Goal: Information Seeking & Learning: Learn about a topic

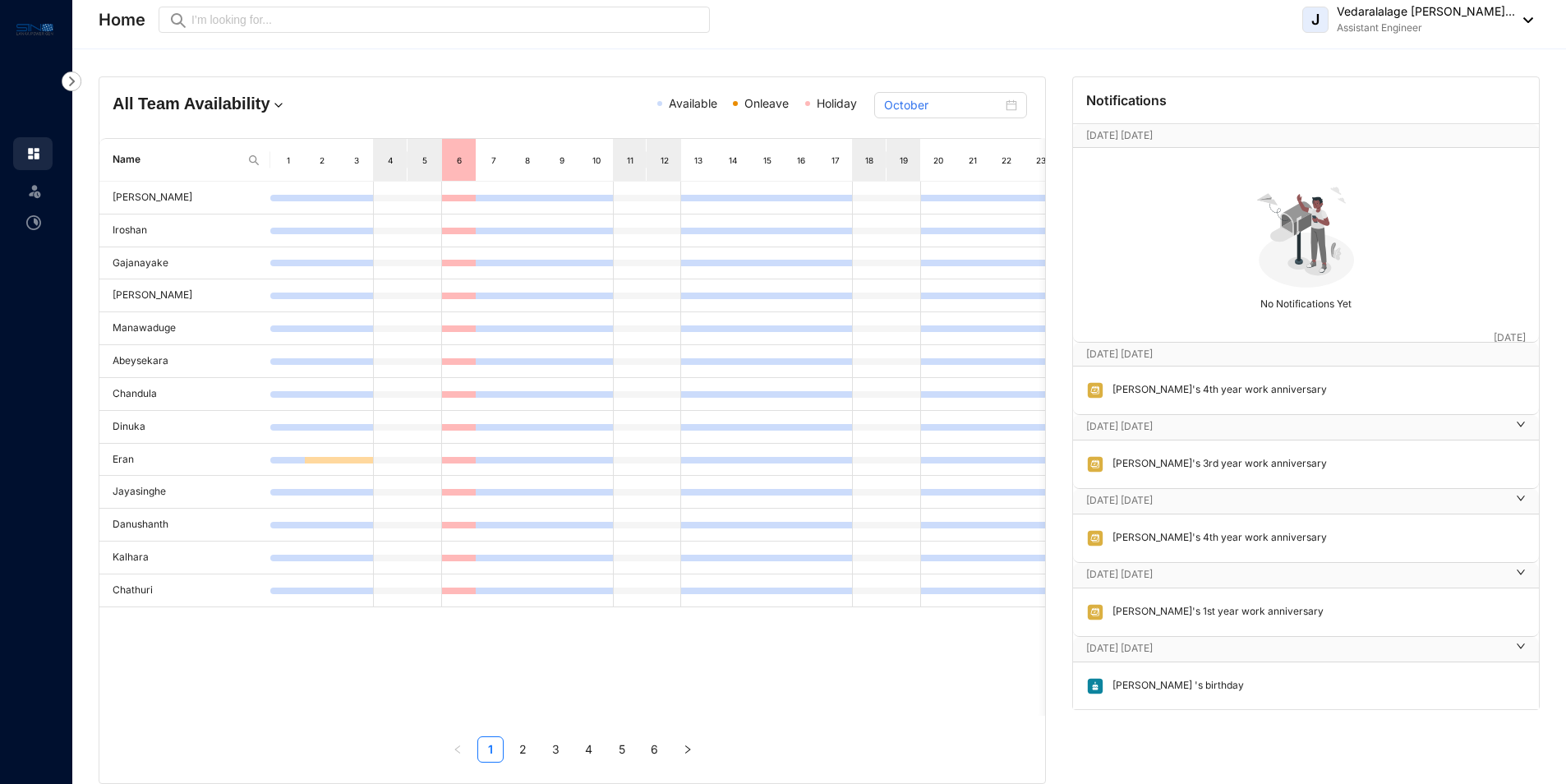
click at [1132, 138] on p "[DATE] [DATE]" at bounding box center [1290, 136] width 407 height 17
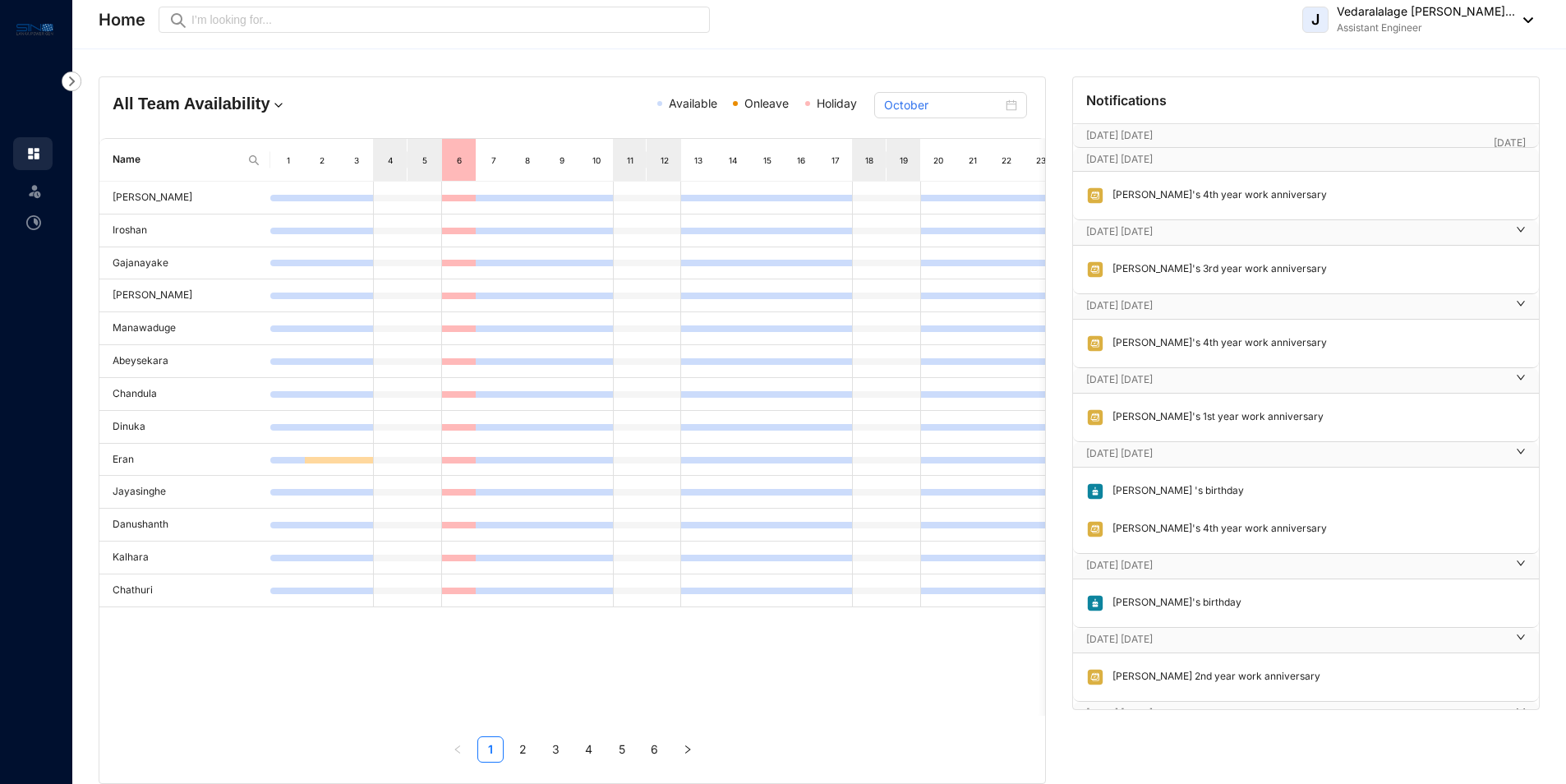
click at [1151, 454] on p "[DATE] [DATE]" at bounding box center [1296, 453] width 420 height 17
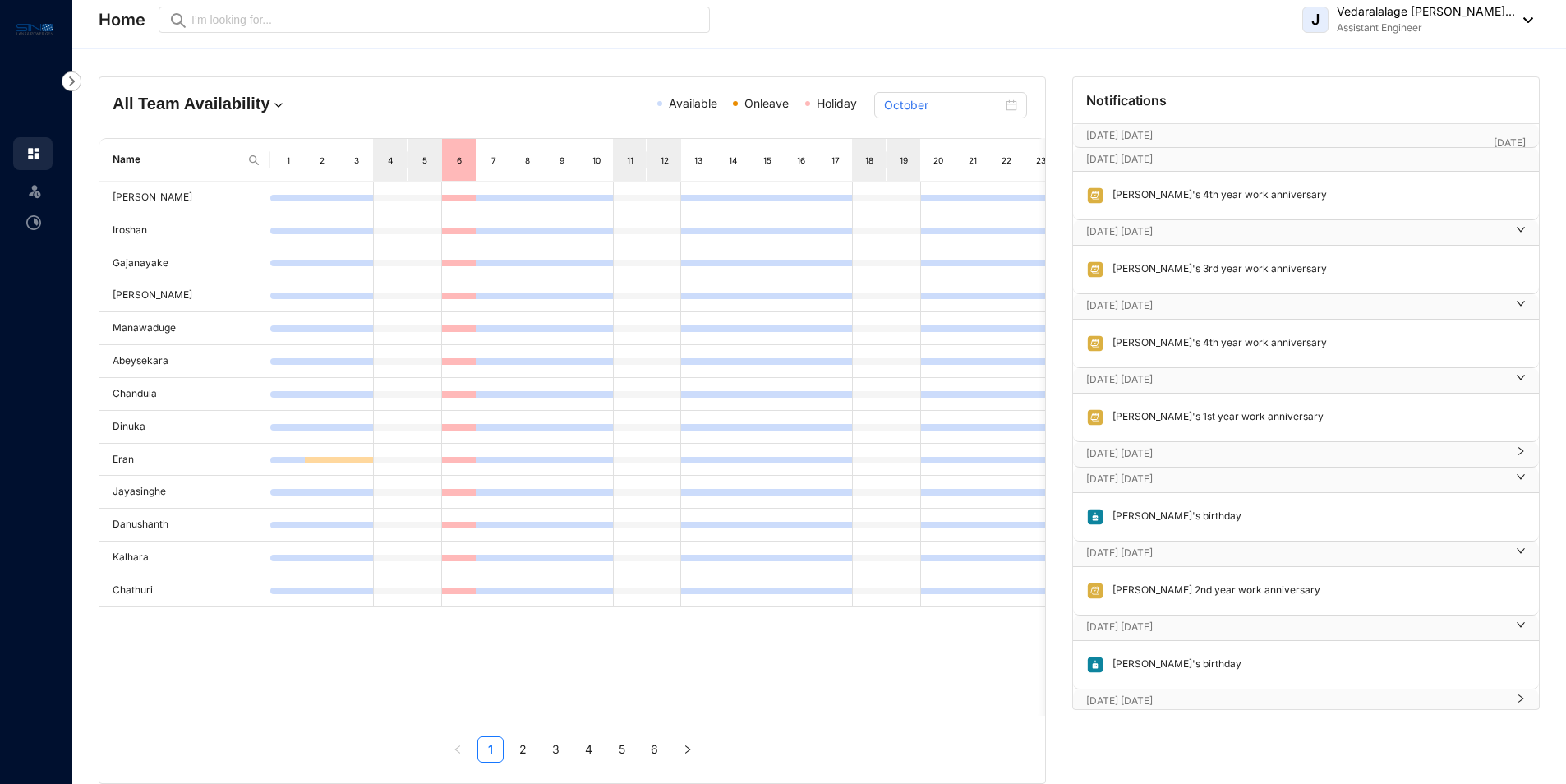
click at [1145, 365] on div "[PERSON_NAME]'s 4th year work anniversary" at bounding box center [1306, 343] width 466 height 48
click at [1138, 313] on p "[DATE] [DATE]" at bounding box center [1296, 305] width 420 height 17
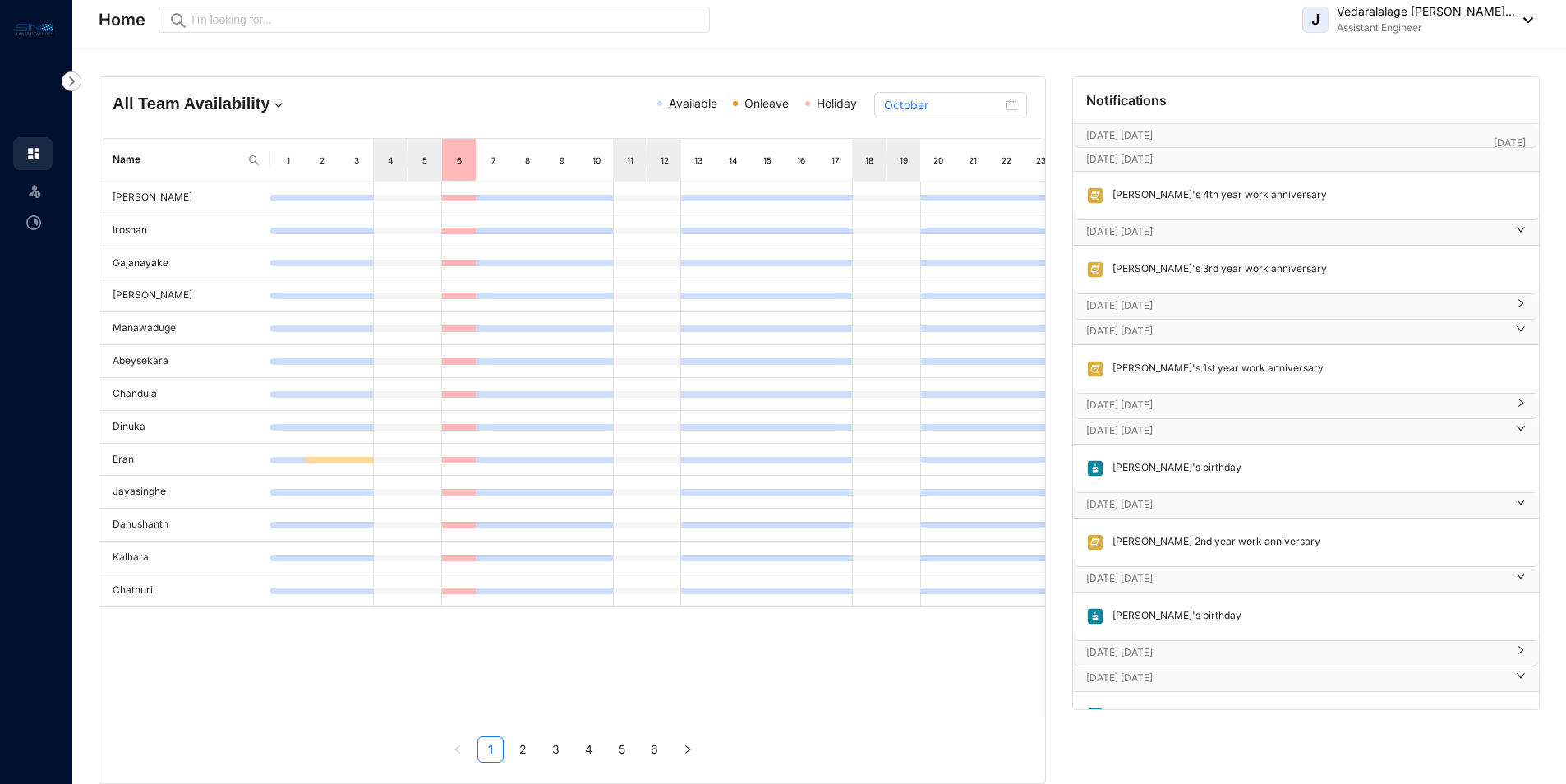
click at [1138, 231] on p "[DATE] [DATE]" at bounding box center [1296, 232] width 420 height 17
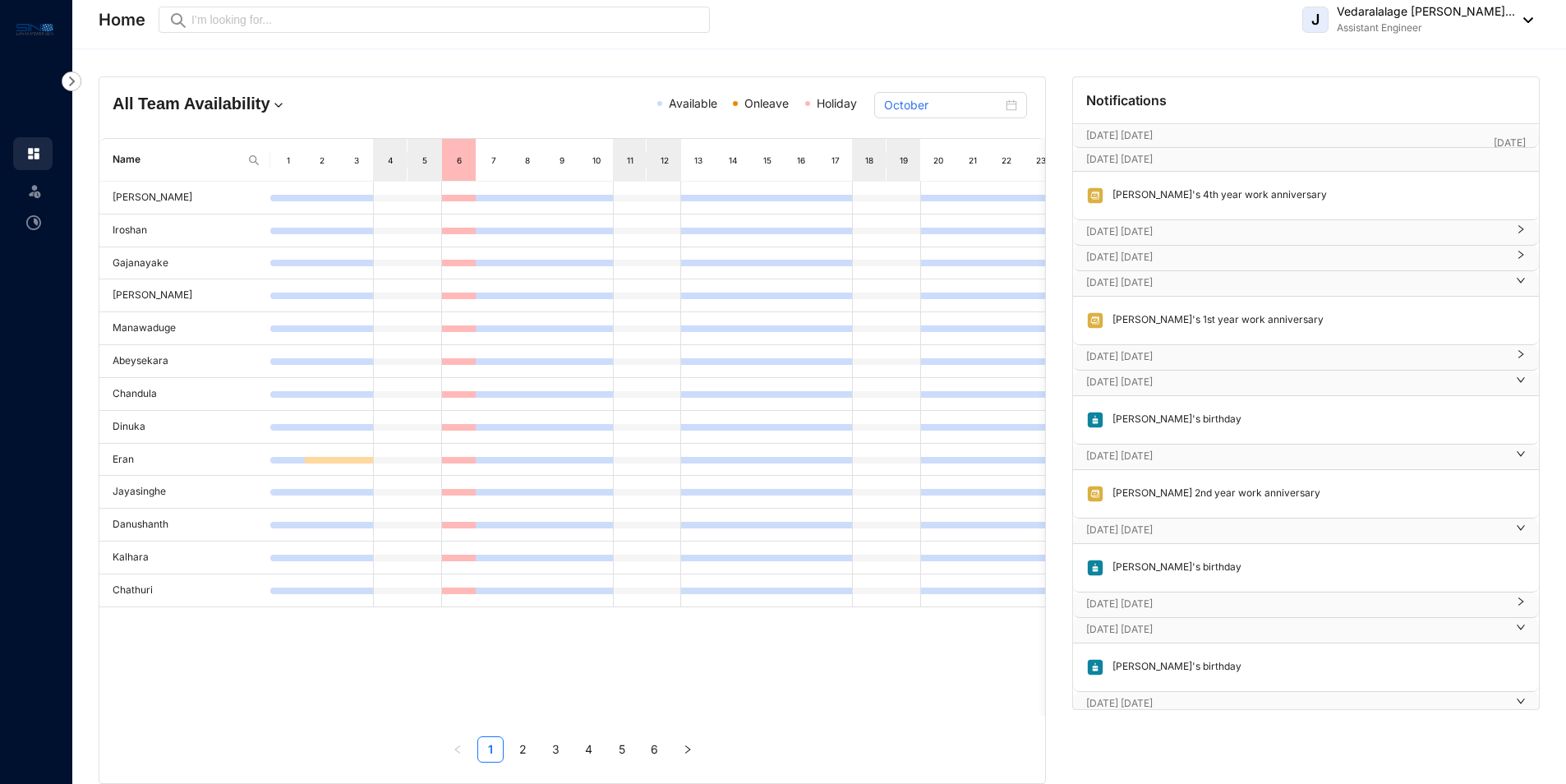
click at [1138, 153] on p "[DATE] [DATE]" at bounding box center [1290, 160] width 407 height 17
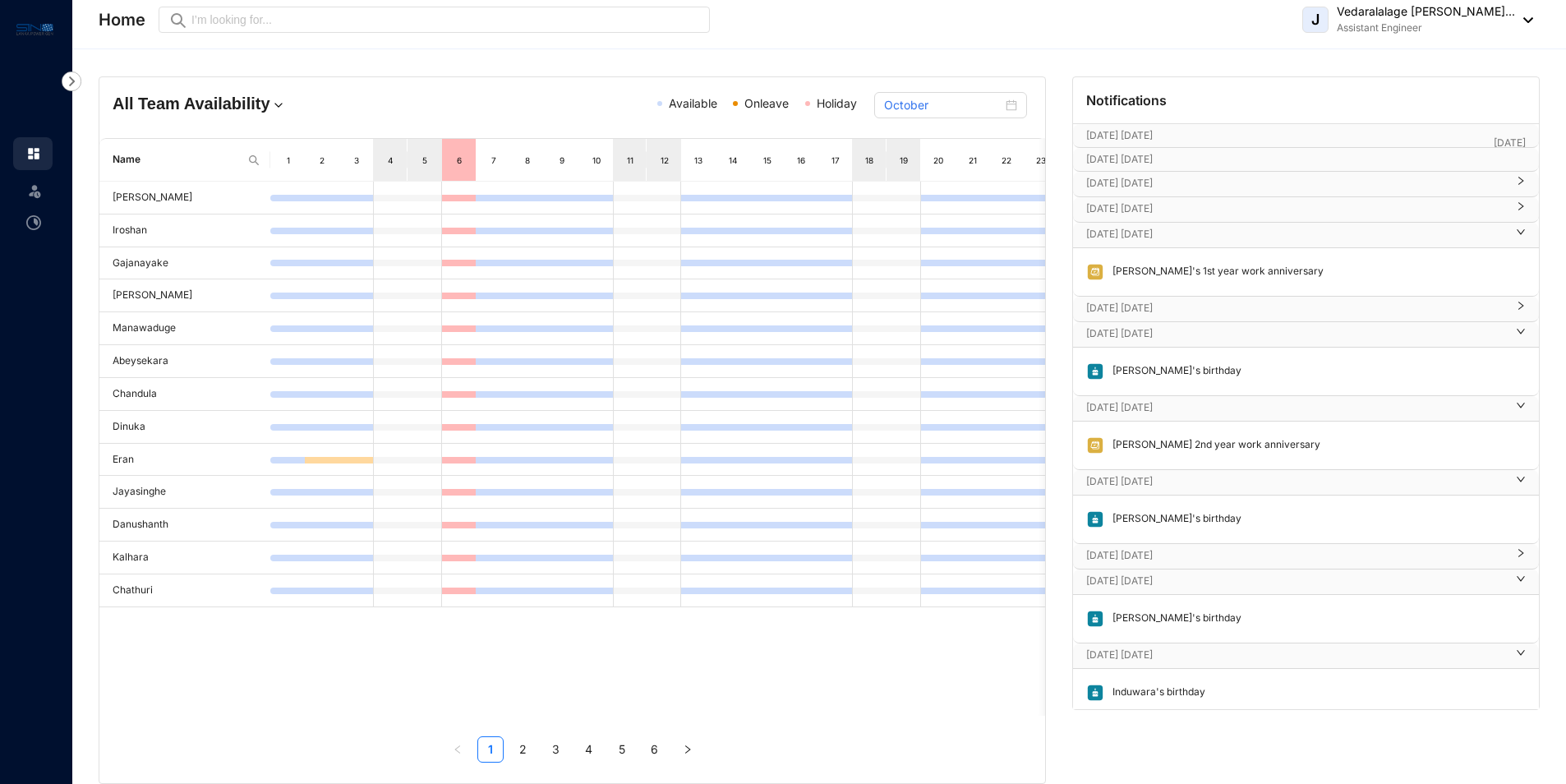
click at [1128, 234] on p "[DATE] [DATE]" at bounding box center [1296, 234] width 420 height 17
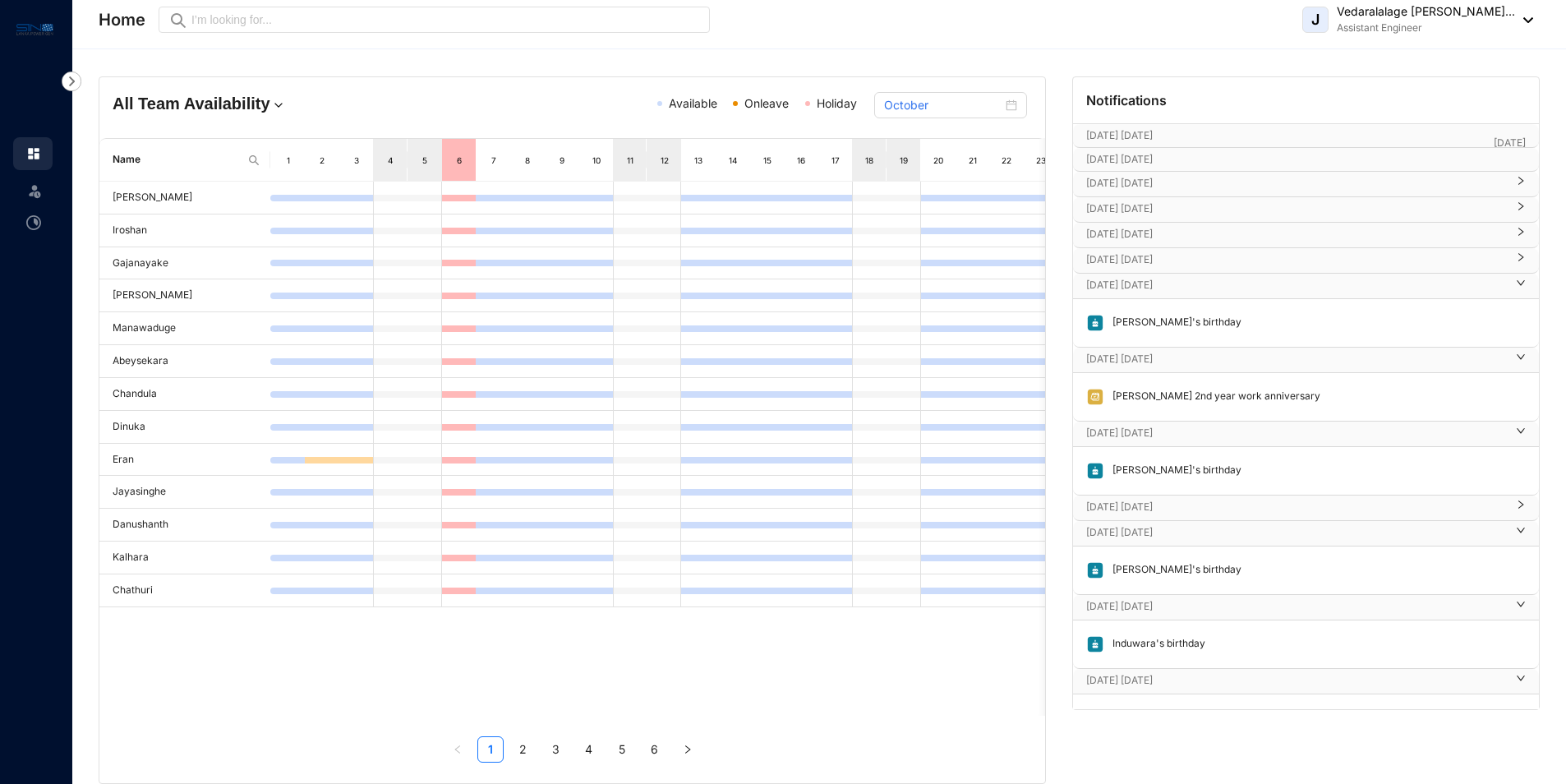
click at [1130, 291] on p "[DATE] [DATE]" at bounding box center [1296, 285] width 420 height 17
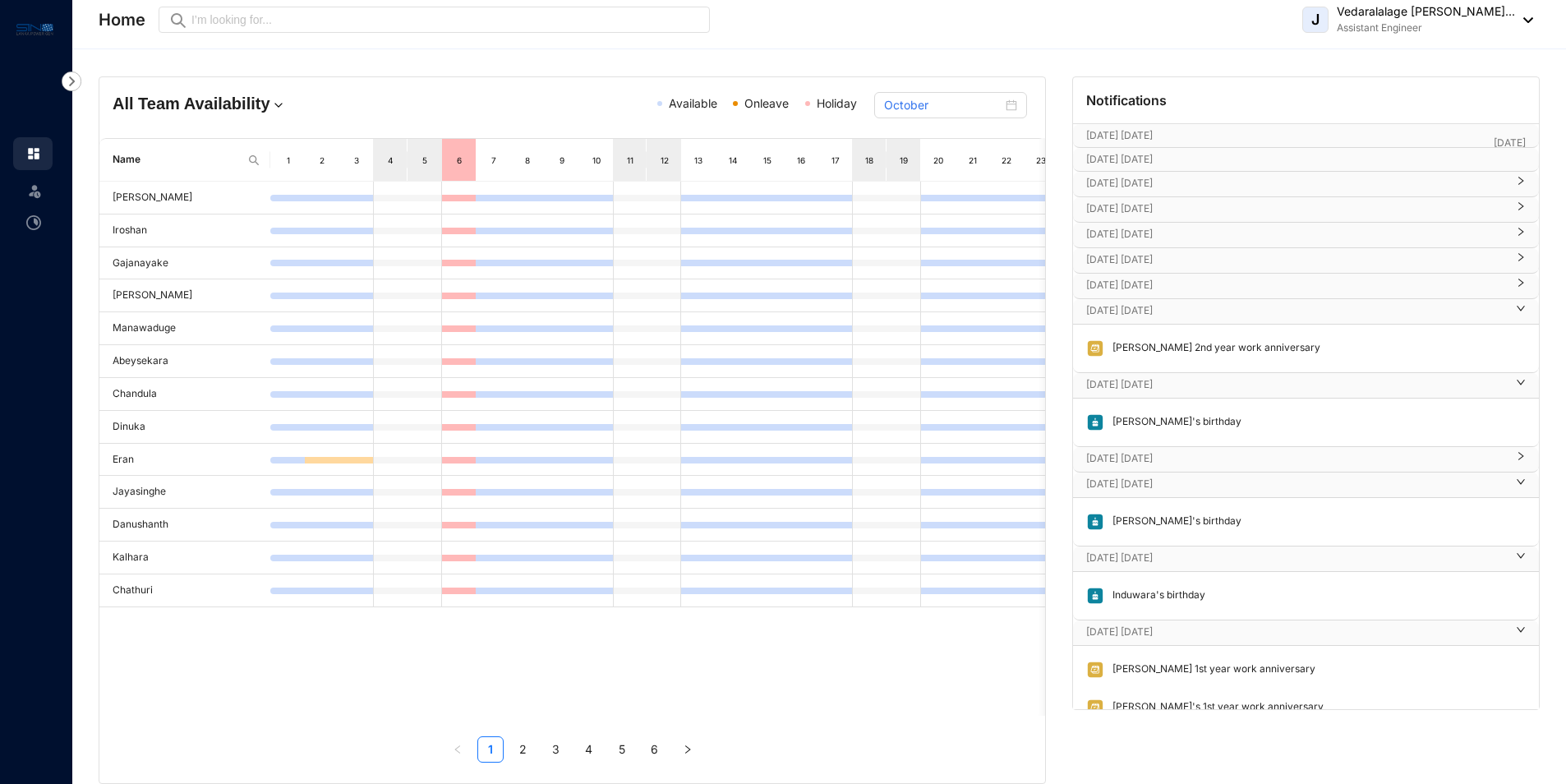
click at [1123, 319] on div "[DATE] [DATE]" at bounding box center [1306, 311] width 466 height 25
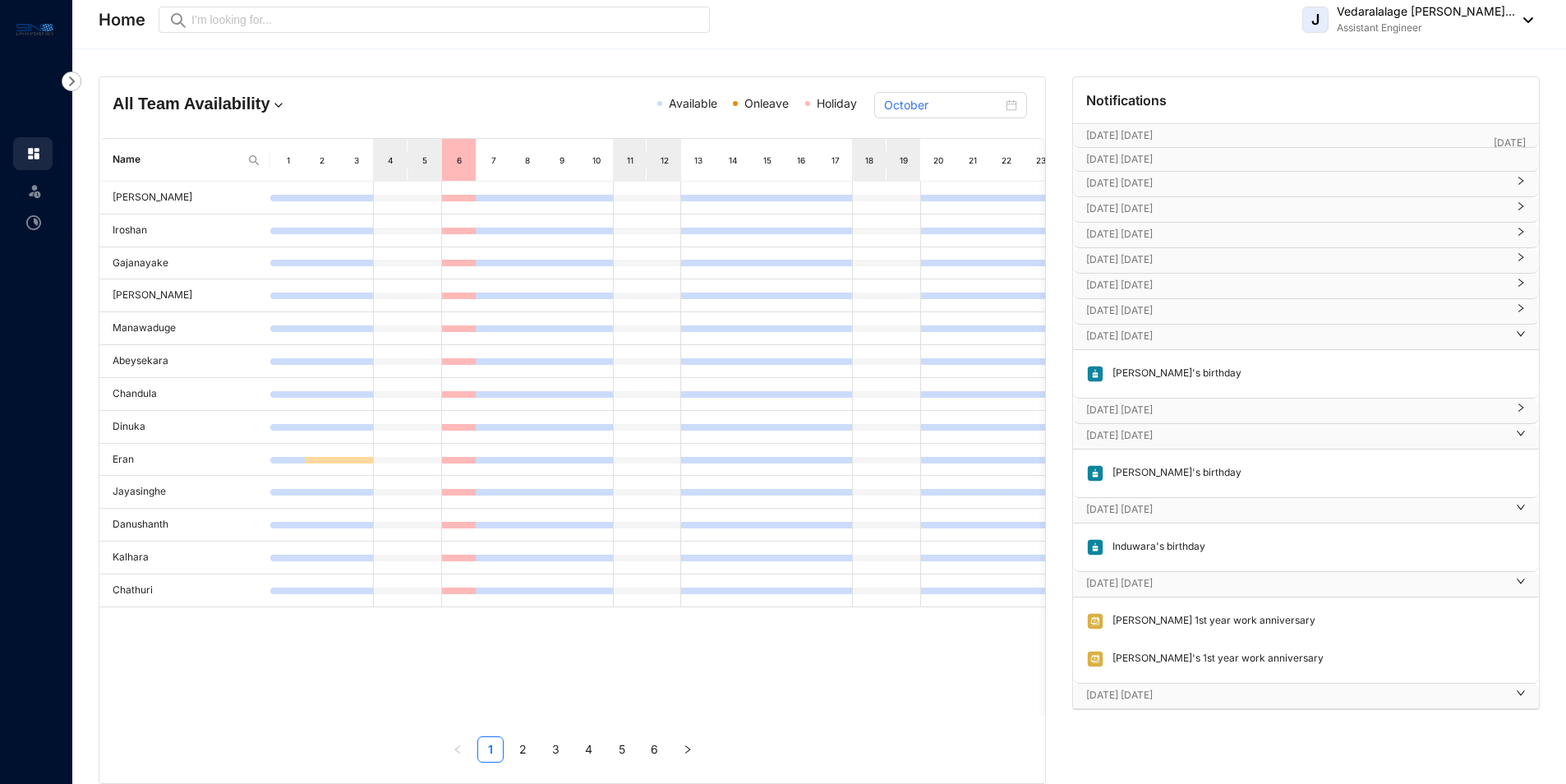
click at [1120, 337] on p "[DATE] [DATE]" at bounding box center [1296, 336] width 420 height 17
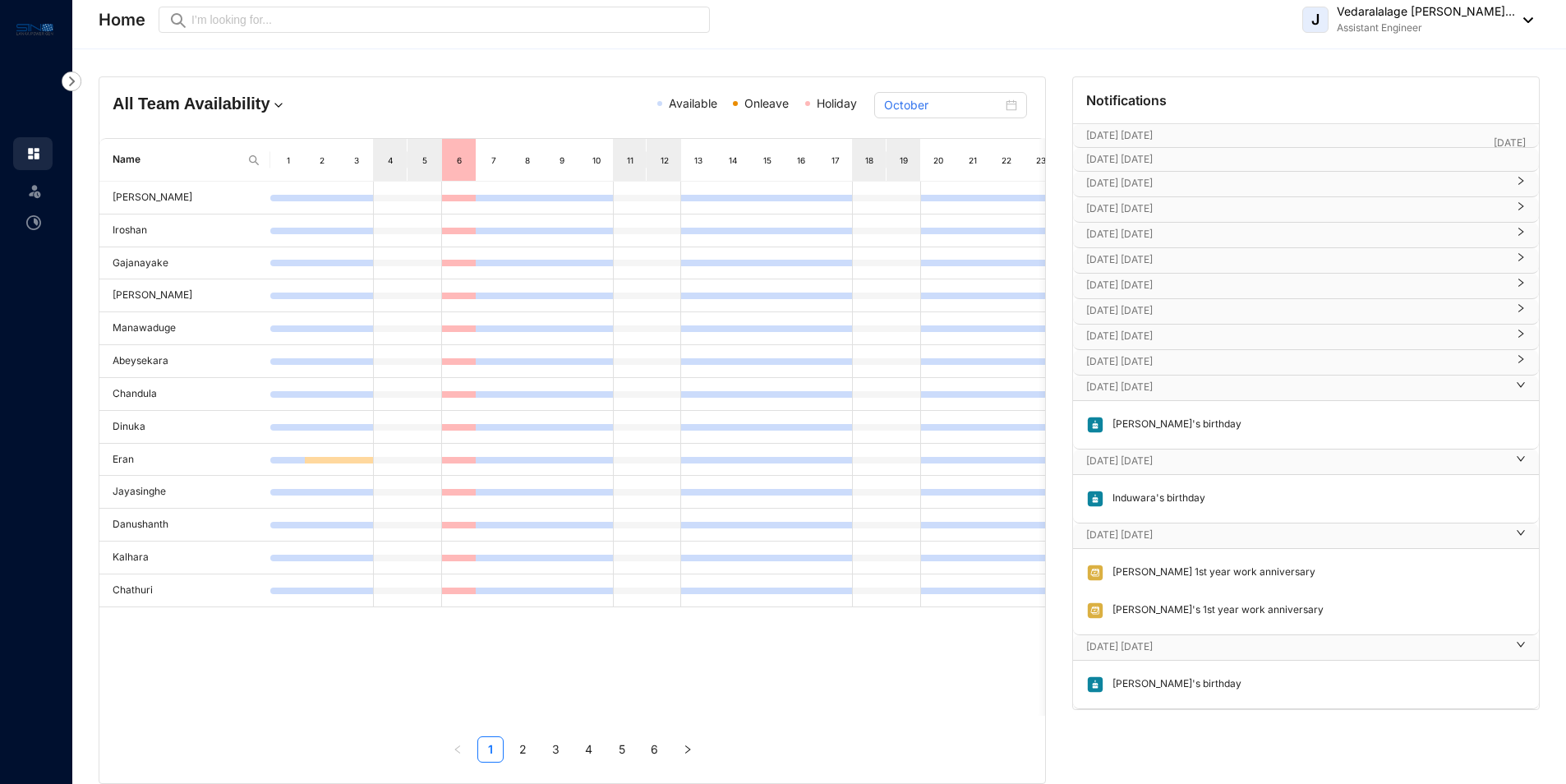
click at [1123, 383] on p "[DATE] [DATE]" at bounding box center [1296, 387] width 420 height 17
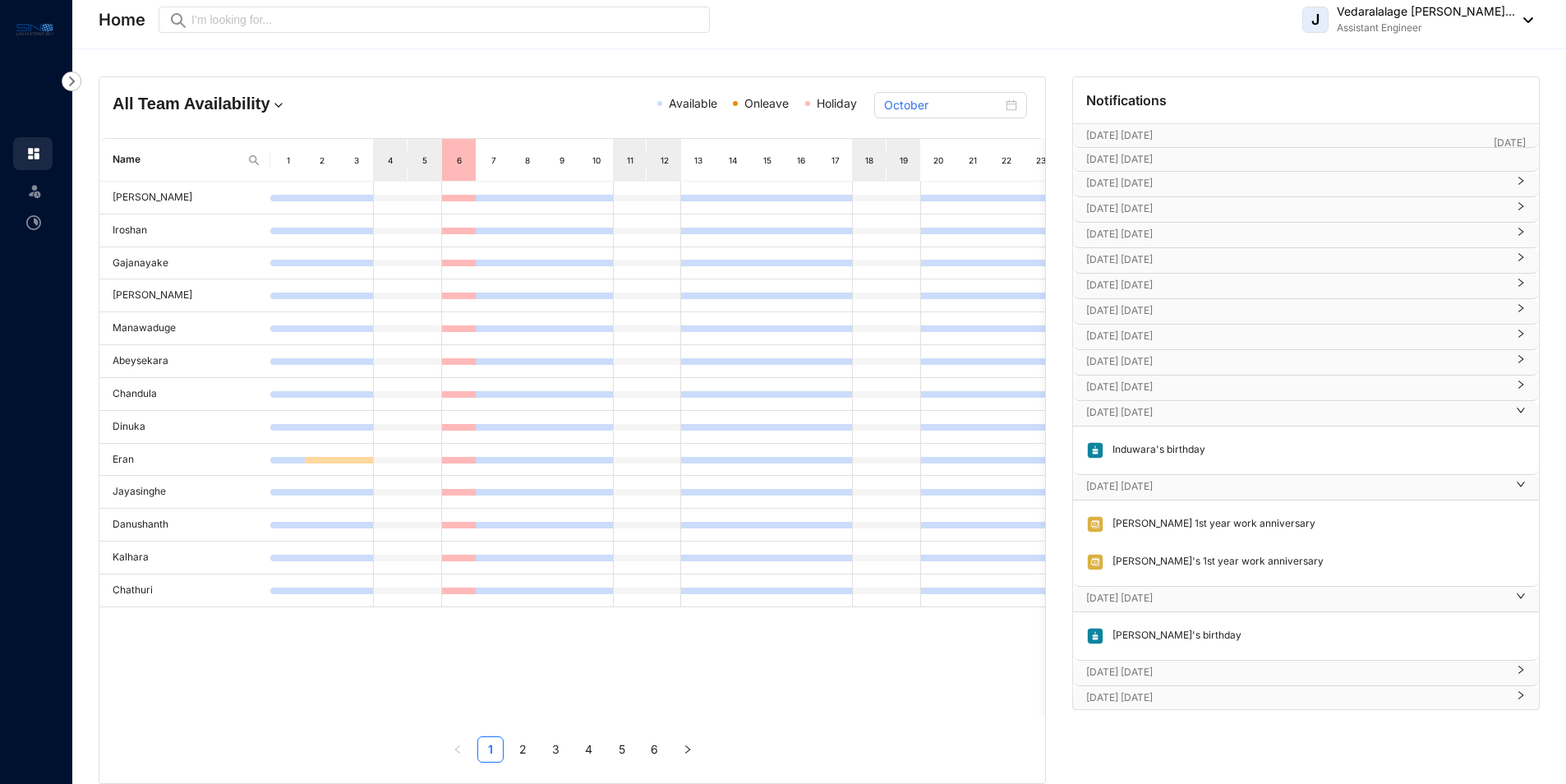
click at [1146, 414] on p "[DATE] [DATE]" at bounding box center [1296, 413] width 420 height 17
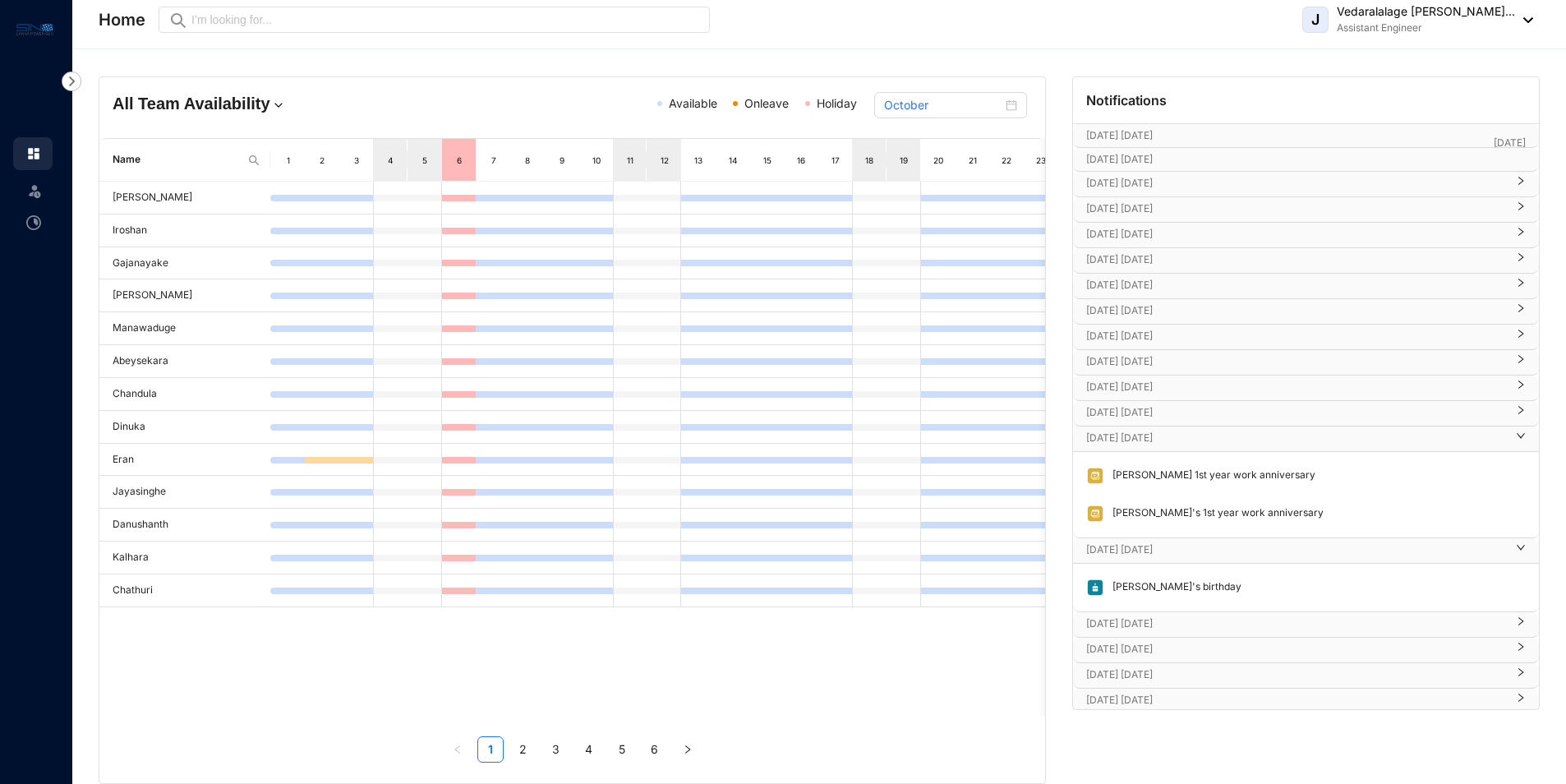
click at [1138, 433] on p "[DATE] [DATE]" at bounding box center [1296, 437] width 420 height 17
click at [1142, 466] on p "[DATE] [DATE]" at bounding box center [1296, 463] width 420 height 17
click at [1130, 305] on p "[DATE] [DATE]" at bounding box center [1296, 311] width 420 height 17
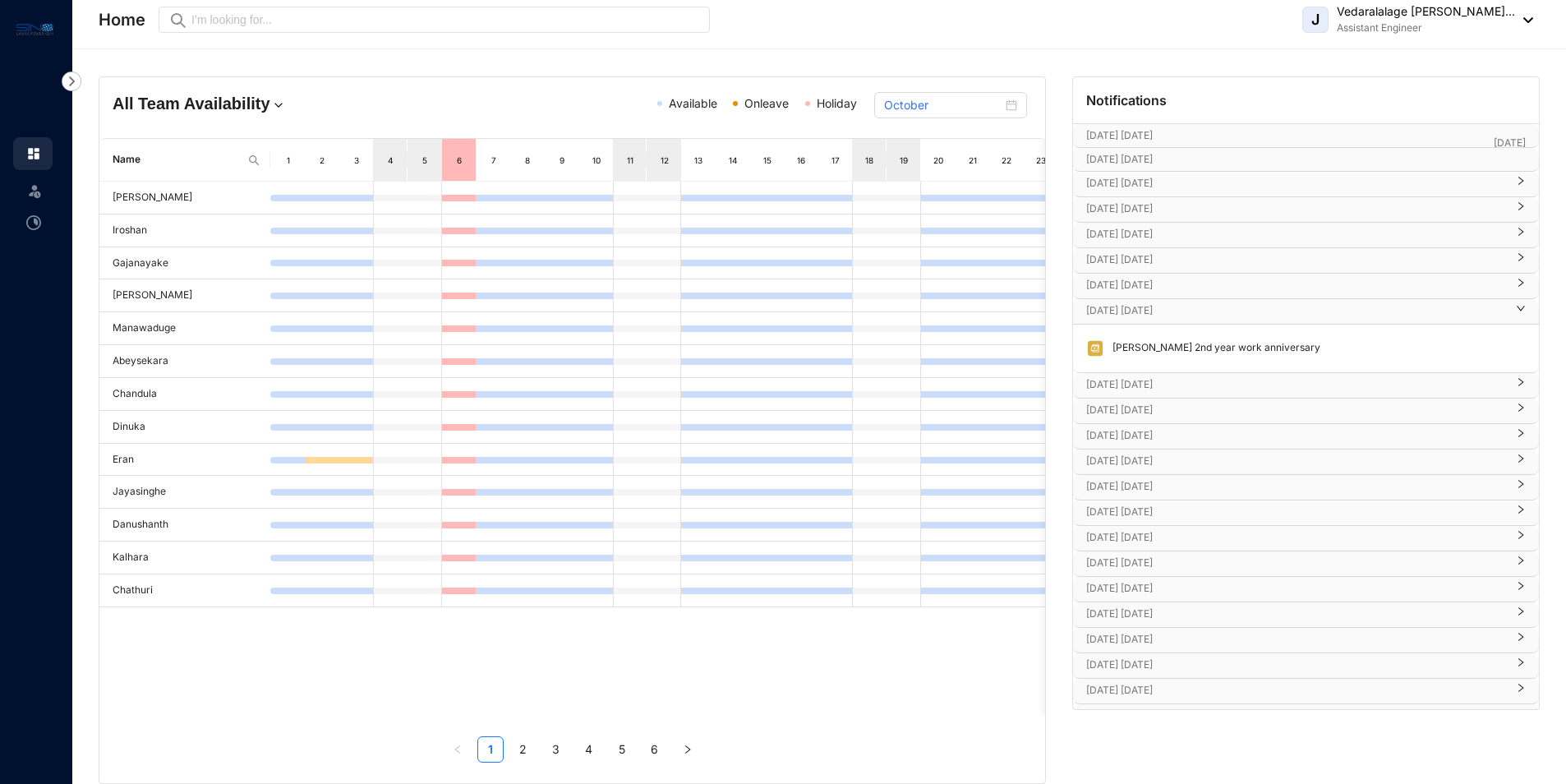
click at [1130, 305] on p "[DATE] [DATE]" at bounding box center [1296, 311] width 420 height 17
click at [1241, 32] on div "Home Preview J Vedaralalage [PERSON_NAME]... Assistant Engineer" at bounding box center [816, 20] width 1435 height 33
click at [1182, 19] on div "Home Preview J Vedaralalage [PERSON_NAME]... Assistant Engineer" at bounding box center [816, 20] width 1435 height 33
